Goal: Transaction & Acquisition: Purchase product/service

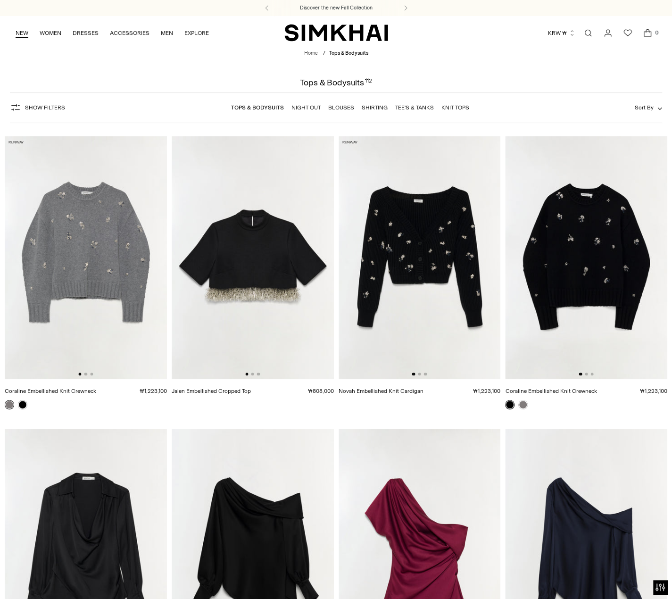
click at [17, 35] on link "NEW" at bounding box center [22, 33] width 13 height 21
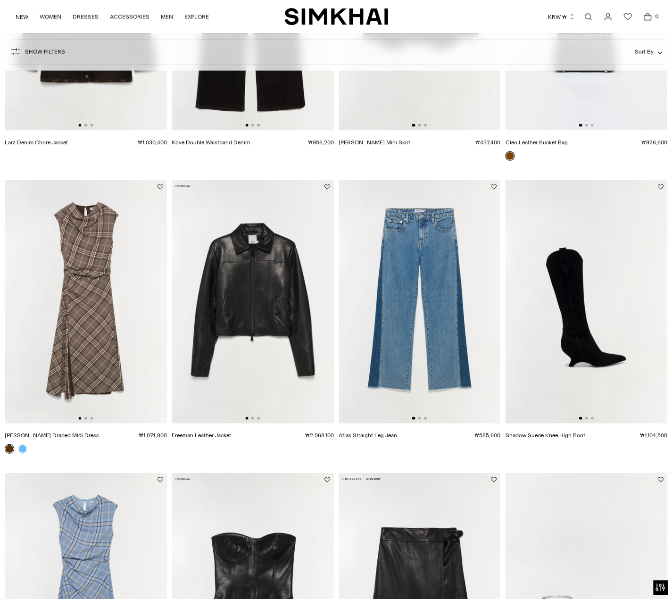
scroll to position [1132, 0]
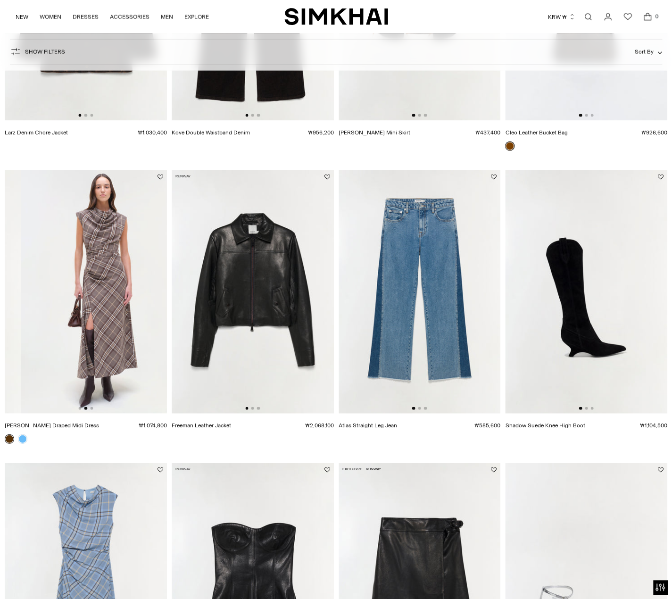
drag, startPoint x: 125, startPoint y: 268, endPoint x: -99, endPoint y: 283, distance: 224.5
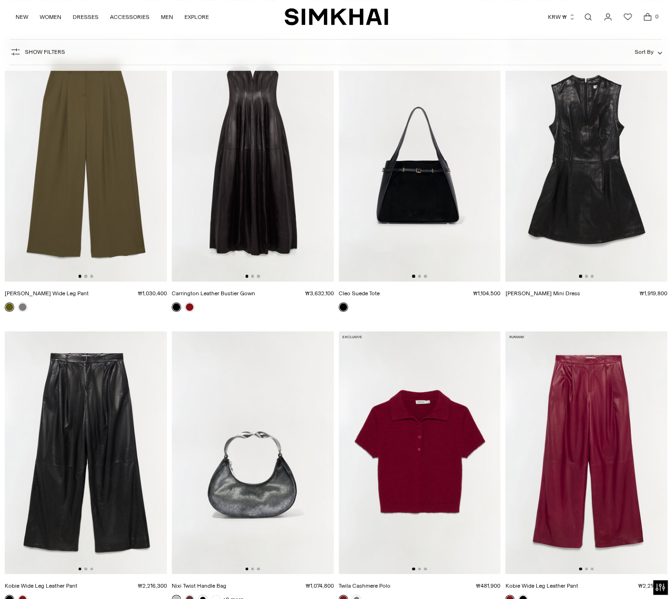
scroll to position [2264, 0]
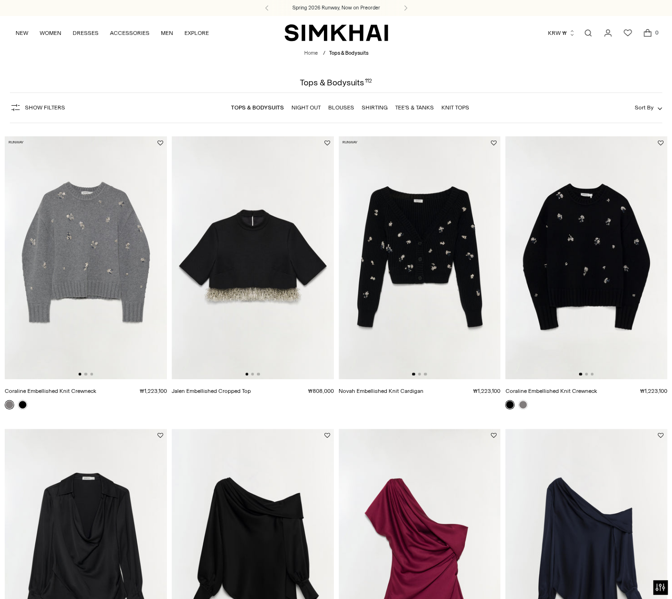
click at [650, 112] on button "Sort By" at bounding box center [648, 107] width 27 height 10
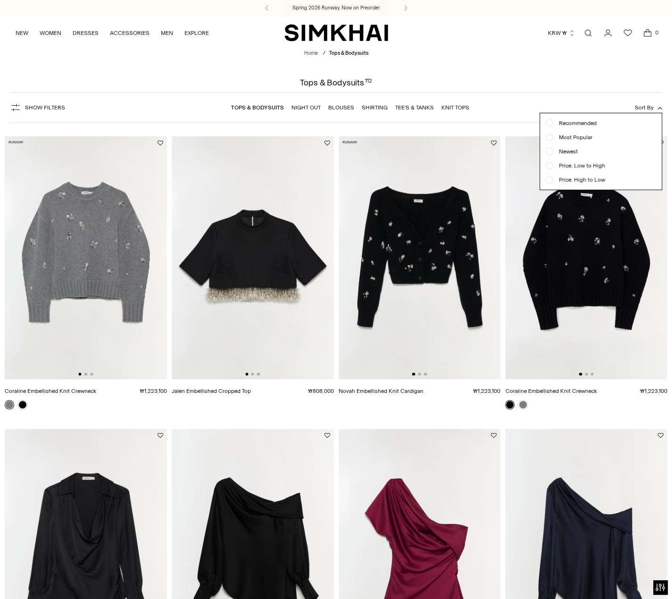
click at [570, 154] on span "Newest" at bounding box center [565, 151] width 25 height 8
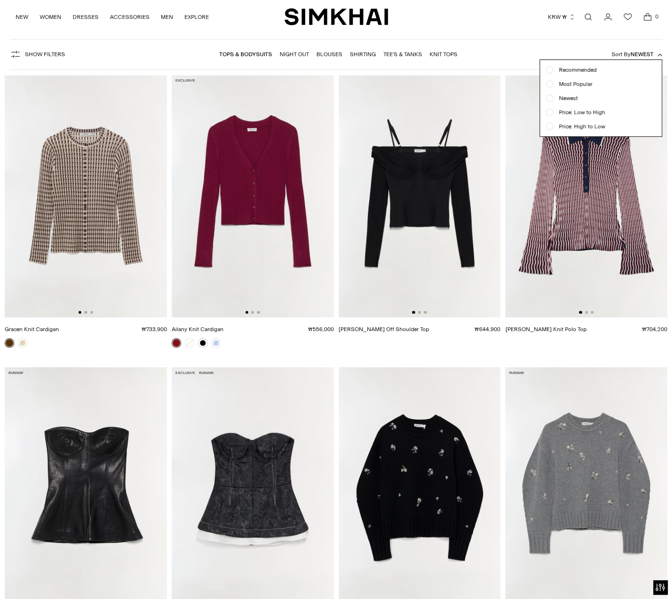
scroll to position [70, 0]
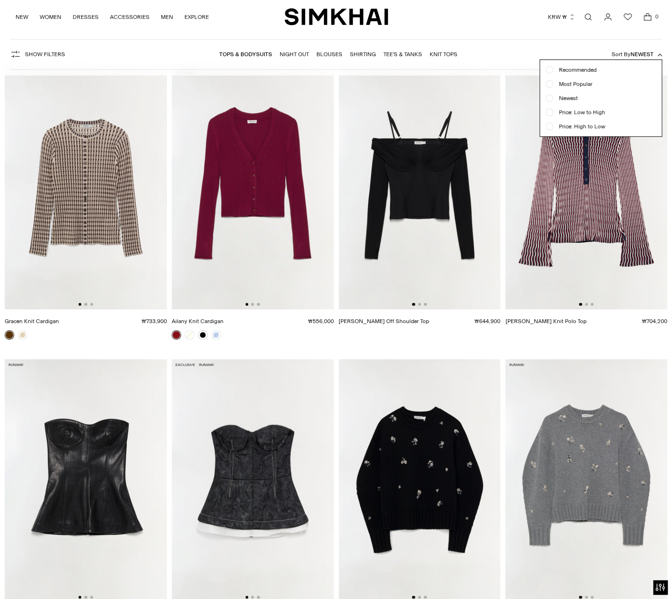
click at [642, 54] on span "Newest" at bounding box center [642, 54] width 23 height 7
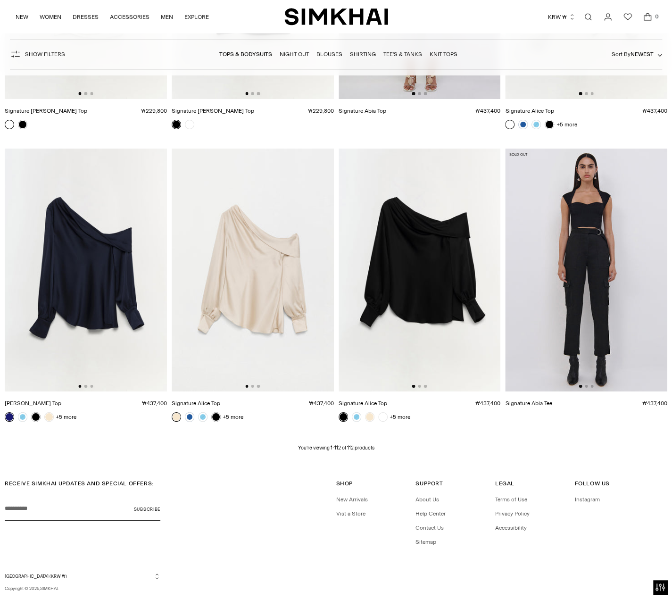
scroll to position [7895, 0]
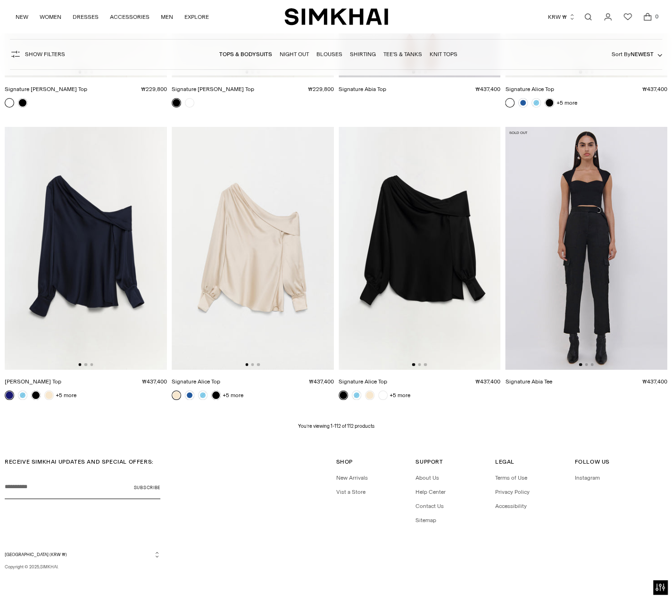
click at [52, 552] on button "South Korea (KRW ₩)" at bounding box center [83, 554] width 156 height 7
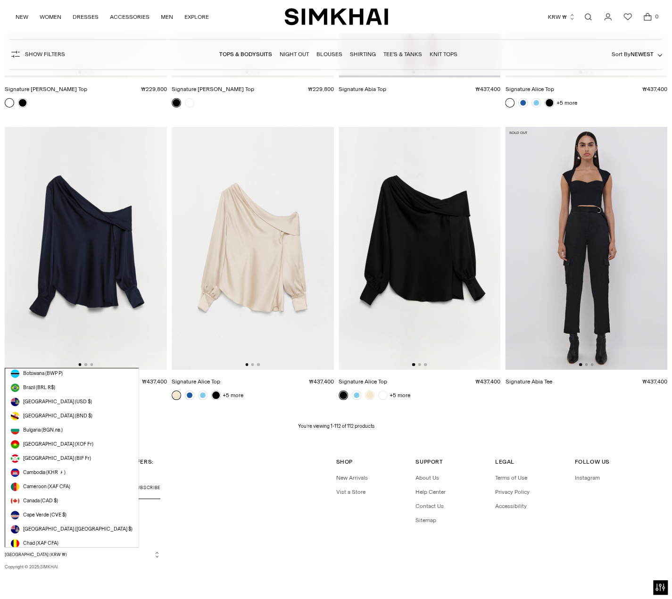
scroll to position [2671, 0]
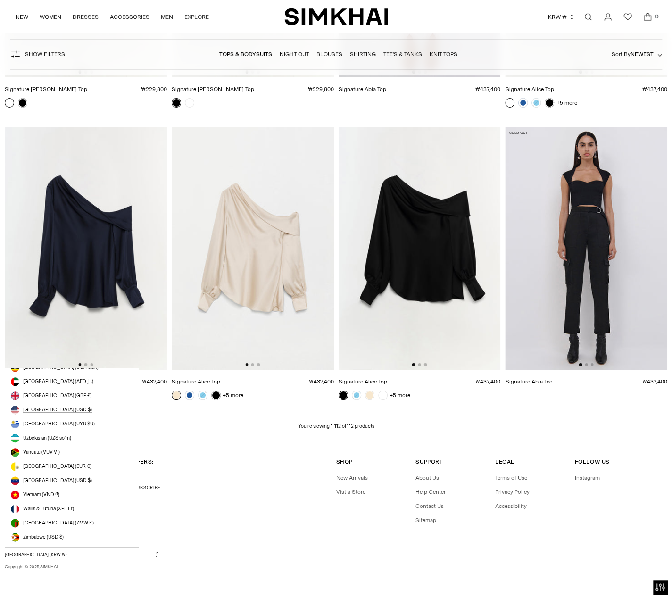
click at [54, 412] on link "[GEOGRAPHIC_DATA] (USD $)" at bounding box center [72, 410] width 122 height 8
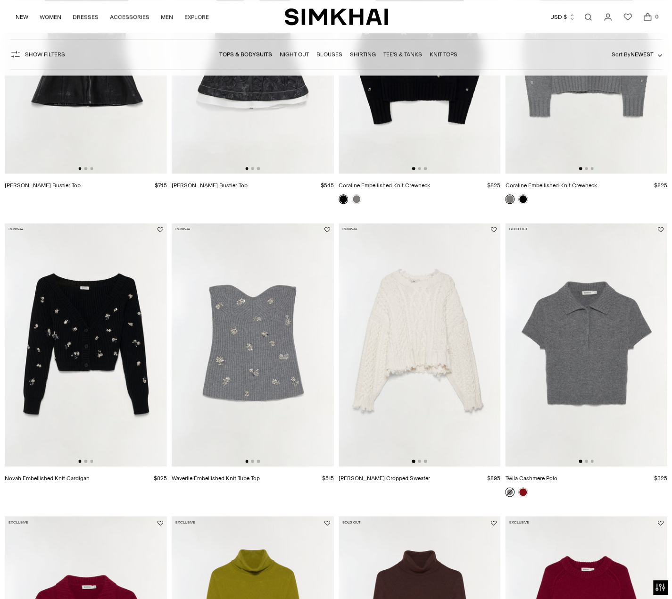
scroll to position [283, 0]
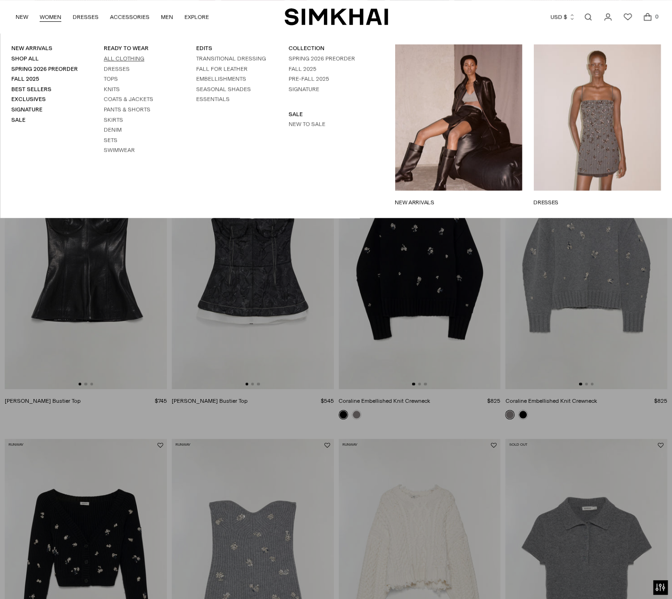
click at [130, 60] on link "All Clothing" at bounding box center [124, 58] width 41 height 7
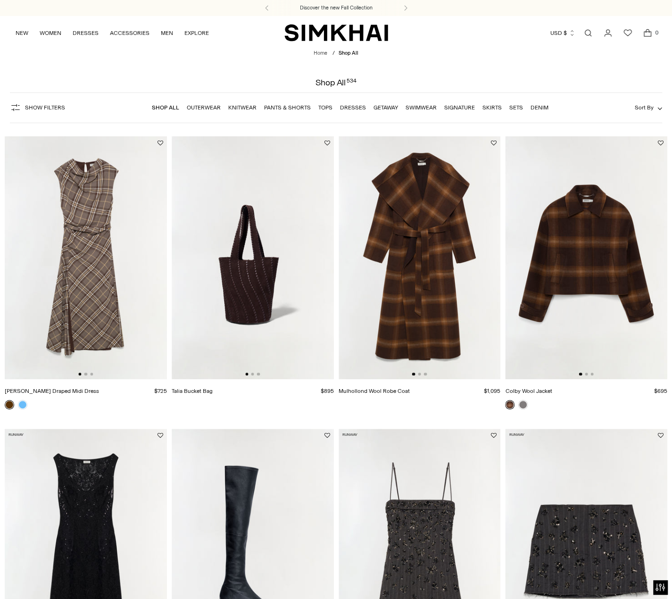
click at [655, 113] on button "Sort By" at bounding box center [648, 107] width 27 height 10
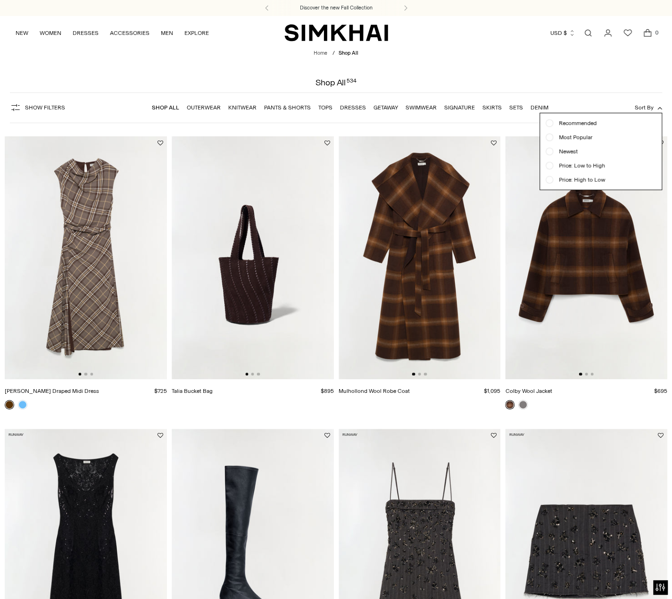
click at [566, 153] on span "Newest" at bounding box center [565, 151] width 25 height 8
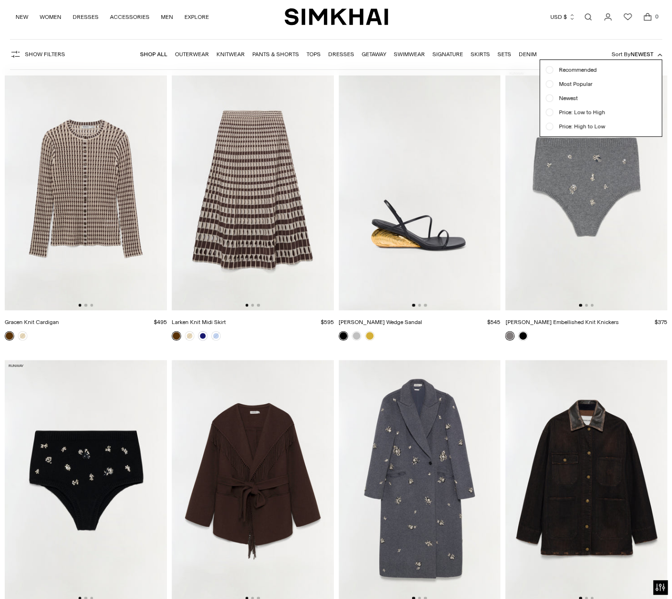
scroll to position [70, 0]
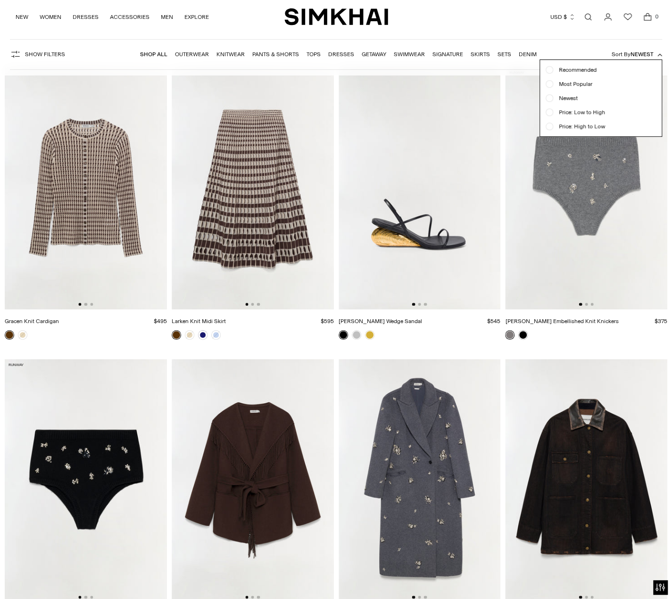
click at [631, 56] on span "Newest" at bounding box center [642, 54] width 23 height 7
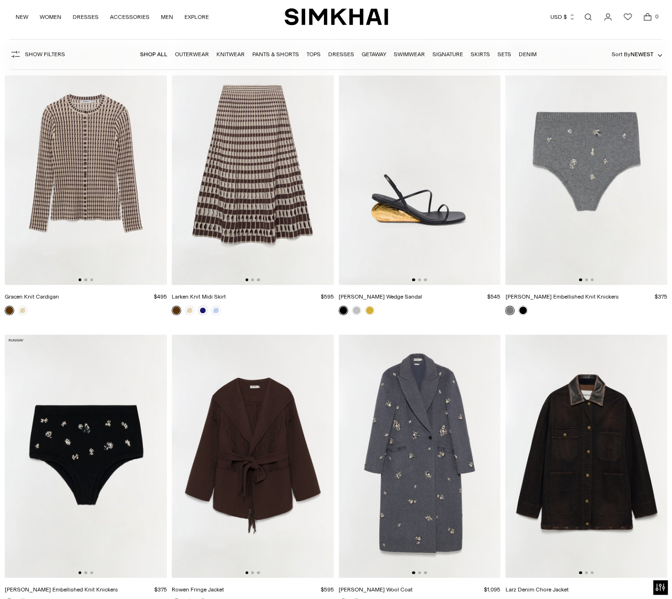
scroll to position [23, 0]
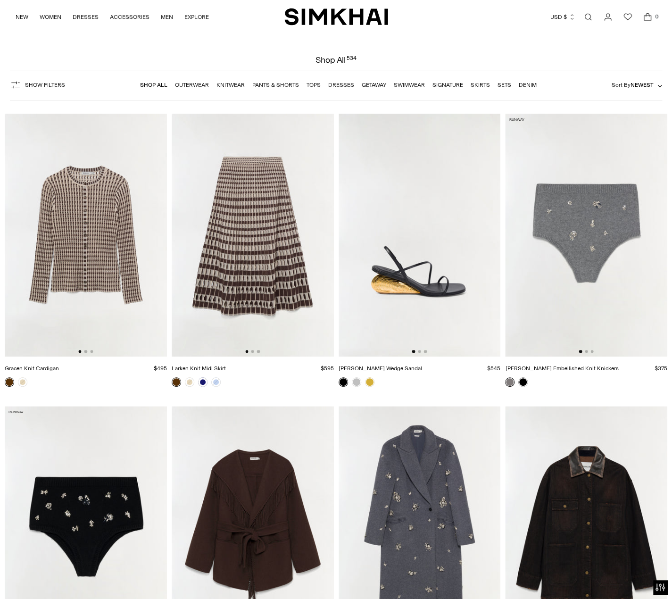
click at [339, 88] on link "Dresses" at bounding box center [341, 85] width 26 height 7
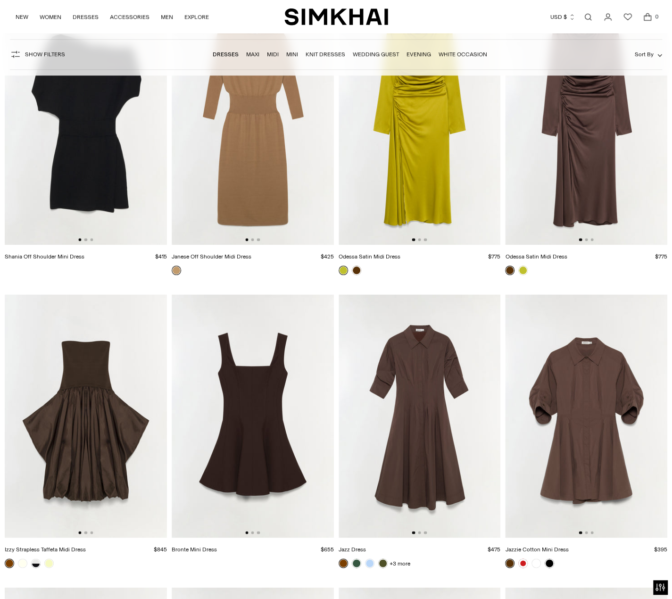
scroll to position [2406, 0]
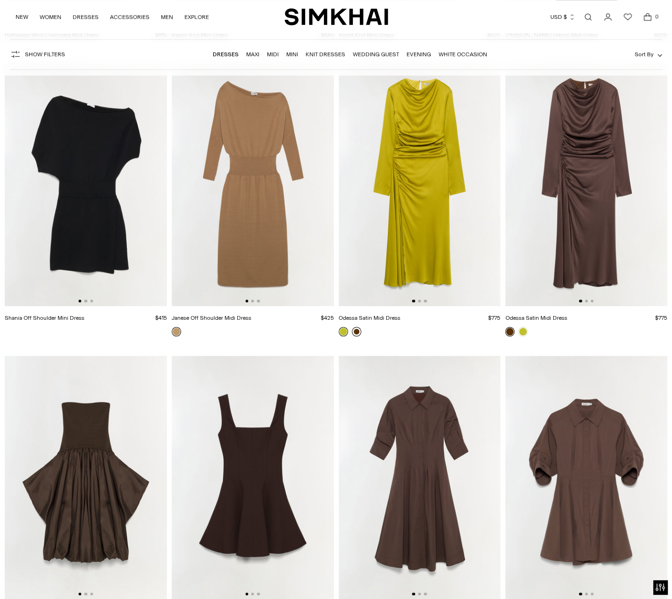
click at [354, 333] on link at bounding box center [356, 331] width 9 height 9
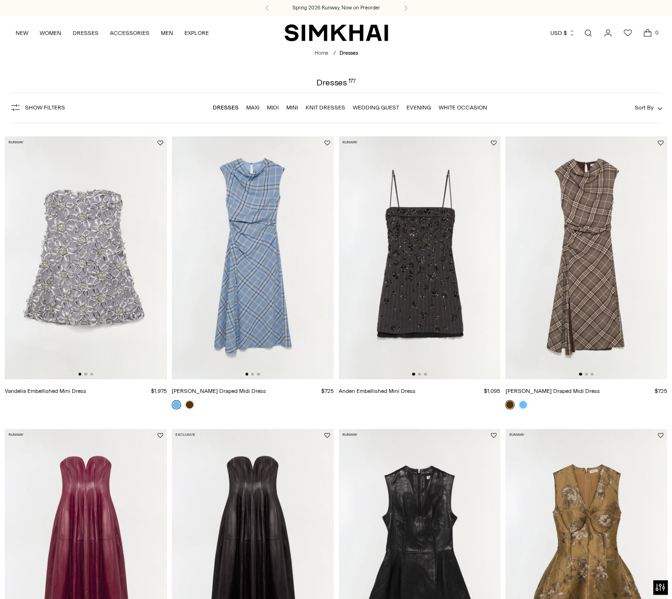
scroll to position [0, 0]
drag, startPoint x: 244, startPoint y: 291, endPoint x: 221, endPoint y: 313, distance: 32.0
click at [221, 313] on img at bounding box center [253, 257] width 162 height 243
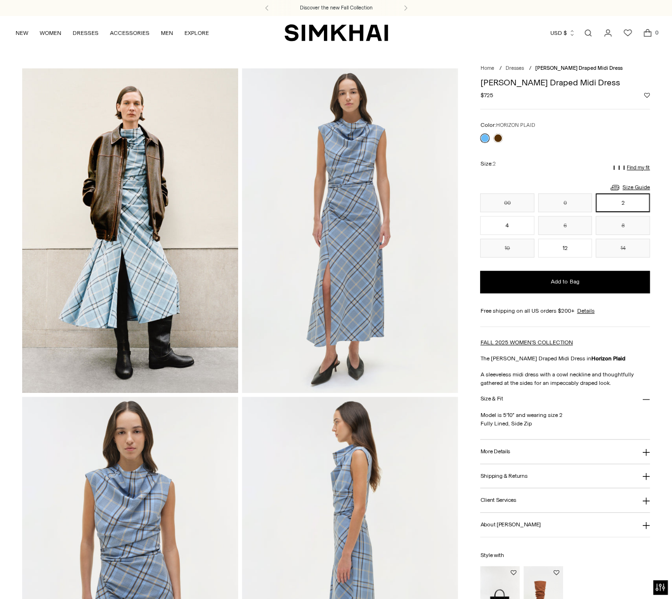
click at [369, 204] on img at bounding box center [350, 230] width 216 height 324
click at [659, 18] on button "Close" at bounding box center [654, 18] width 22 height 22
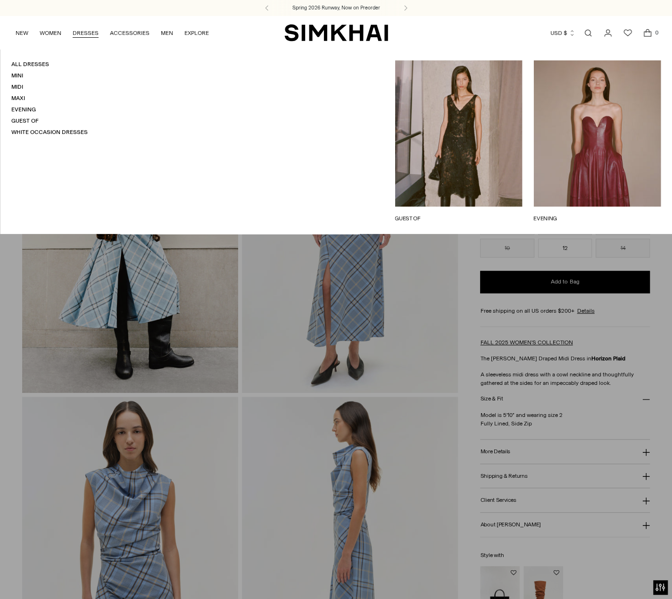
click at [88, 33] on link "DRESSES" at bounding box center [86, 33] width 26 height 21
click at [34, 64] on link "All Dresses" at bounding box center [30, 64] width 38 height 7
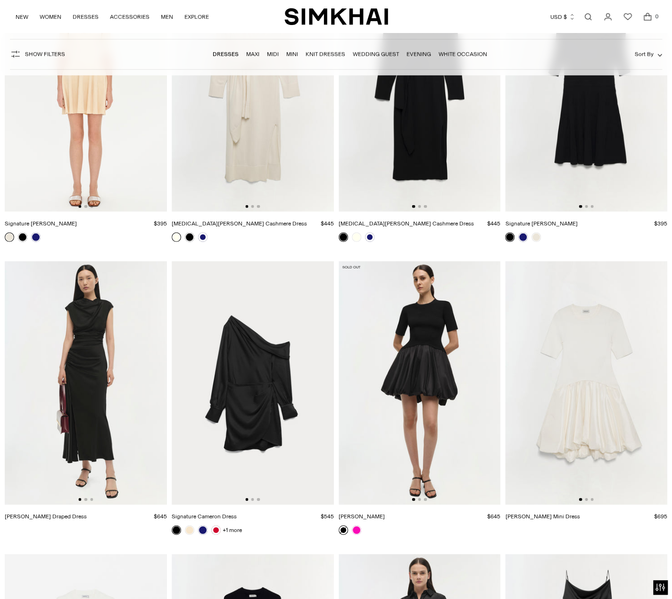
scroll to position [9575, 0]
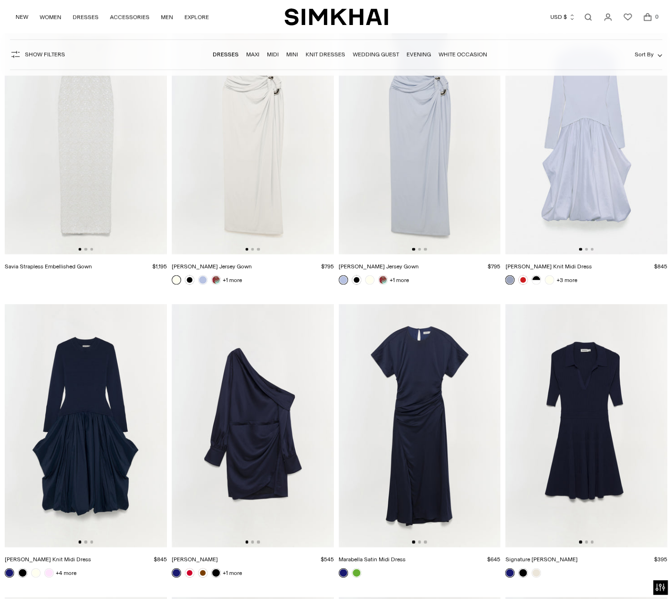
scroll to position [8868, 0]
